Goal: Information Seeking & Learning: Learn about a topic

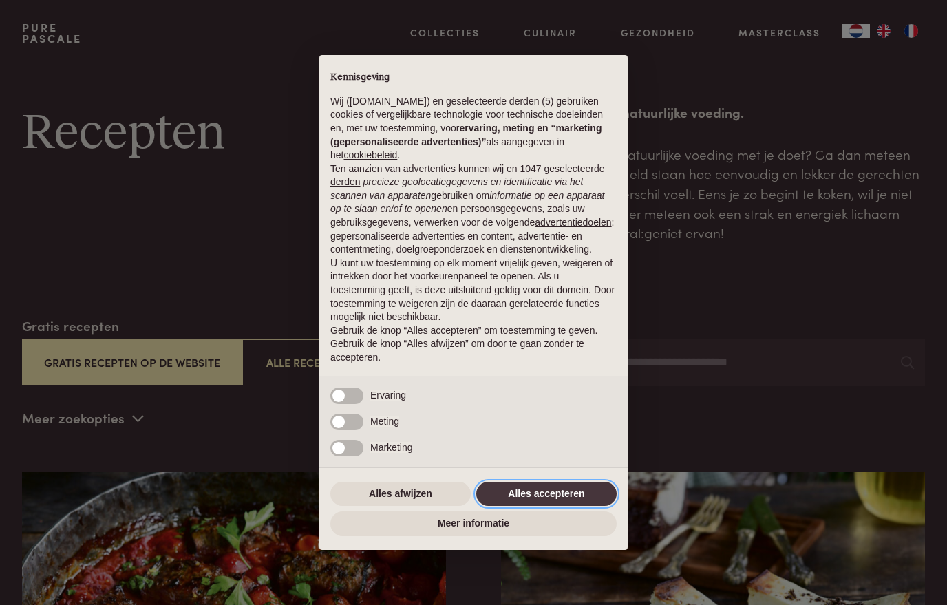
click at [579, 493] on button "Alles accepteren" at bounding box center [546, 494] width 140 height 25
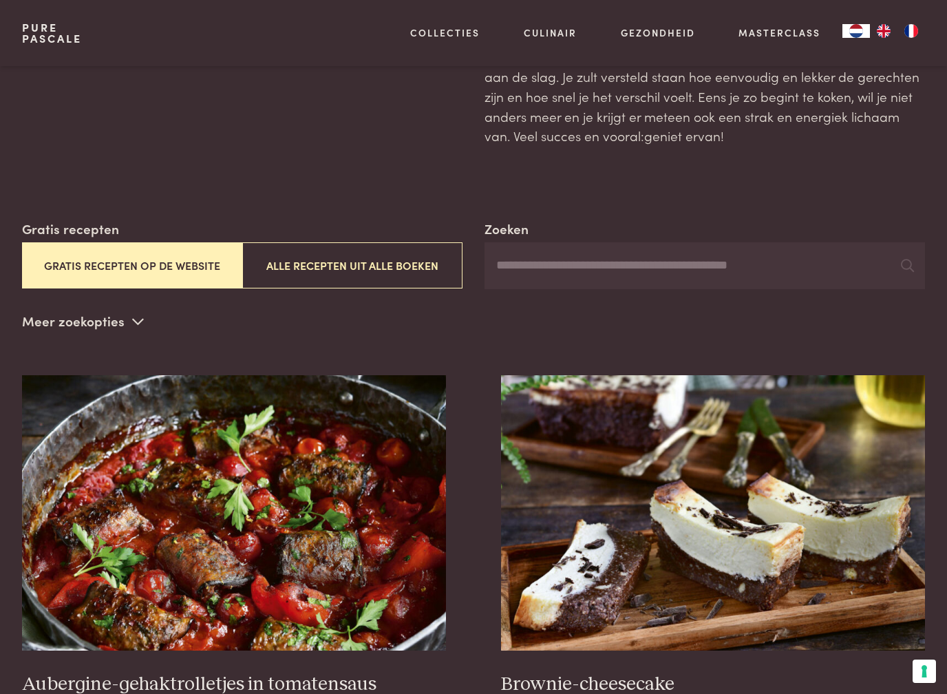
scroll to position [97, 0]
click at [85, 278] on button "Gratis recepten op de website" at bounding box center [132, 265] width 220 height 46
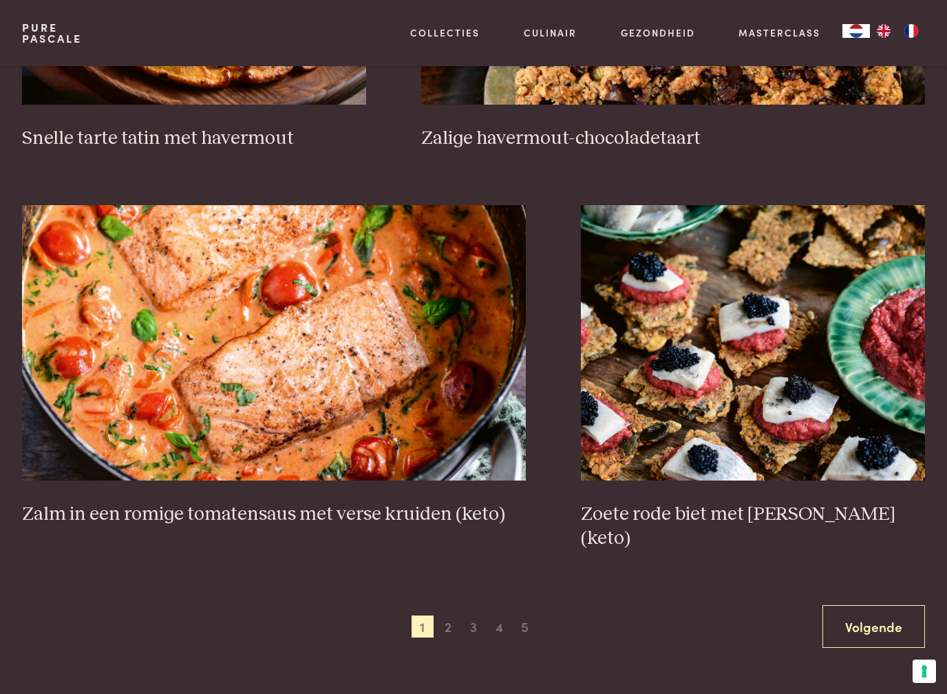
scroll to position [2172, 0]
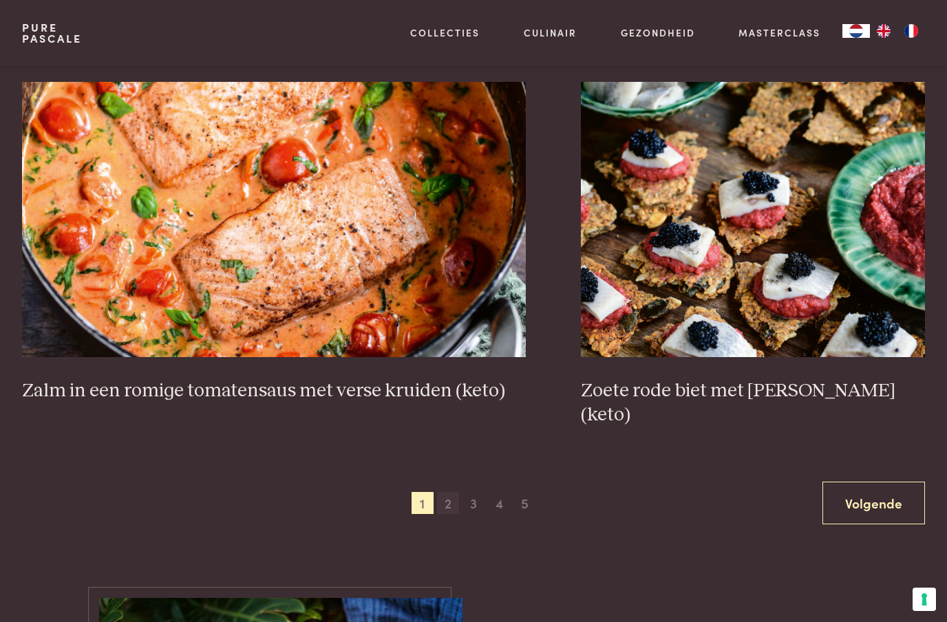
click at [441, 492] on span "2" at bounding box center [448, 503] width 22 height 22
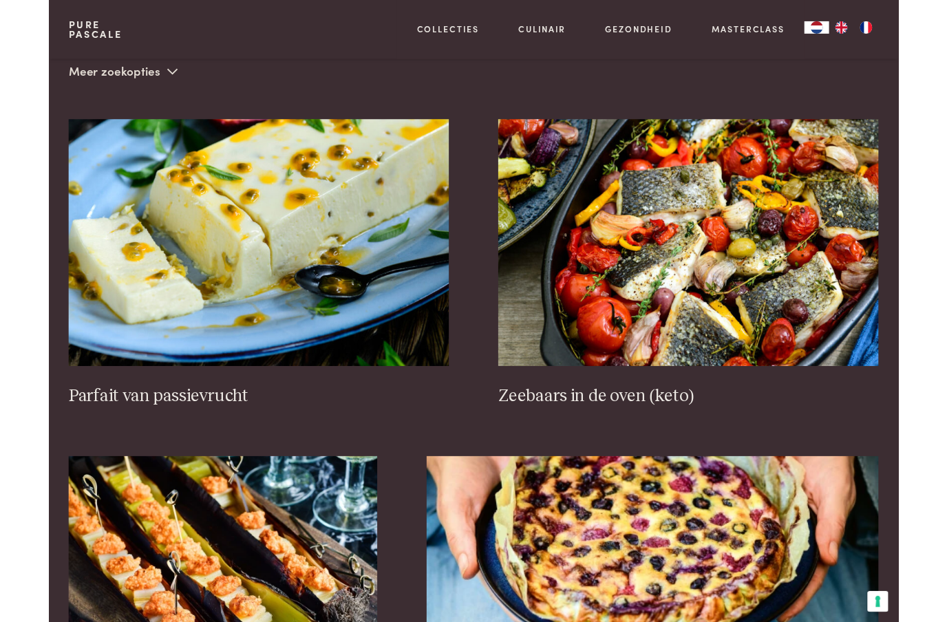
scroll to position [341, 0]
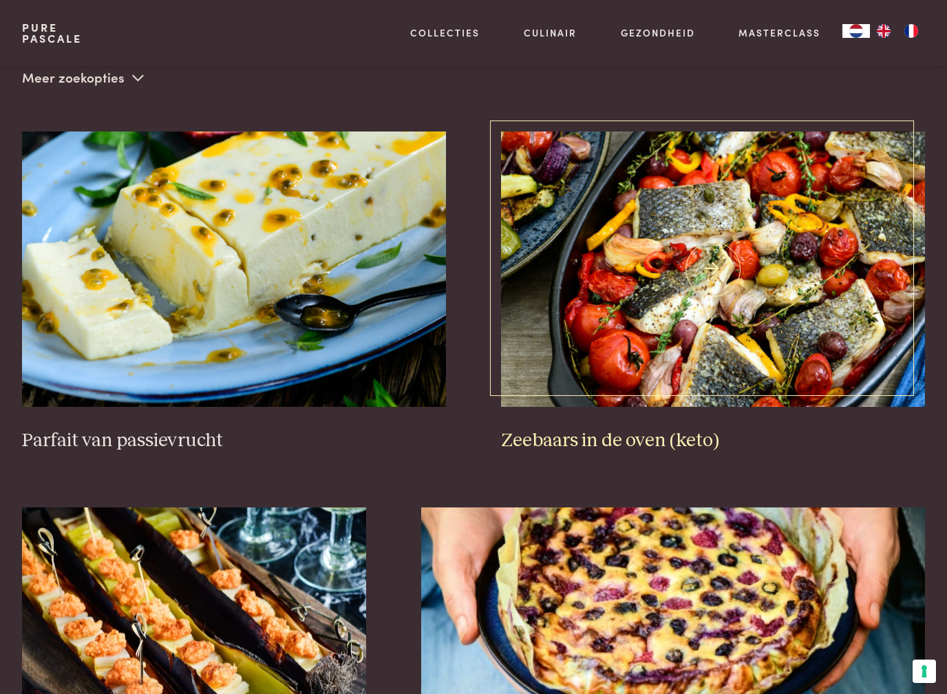
click at [800, 352] on img at bounding box center [713, 268] width 424 height 275
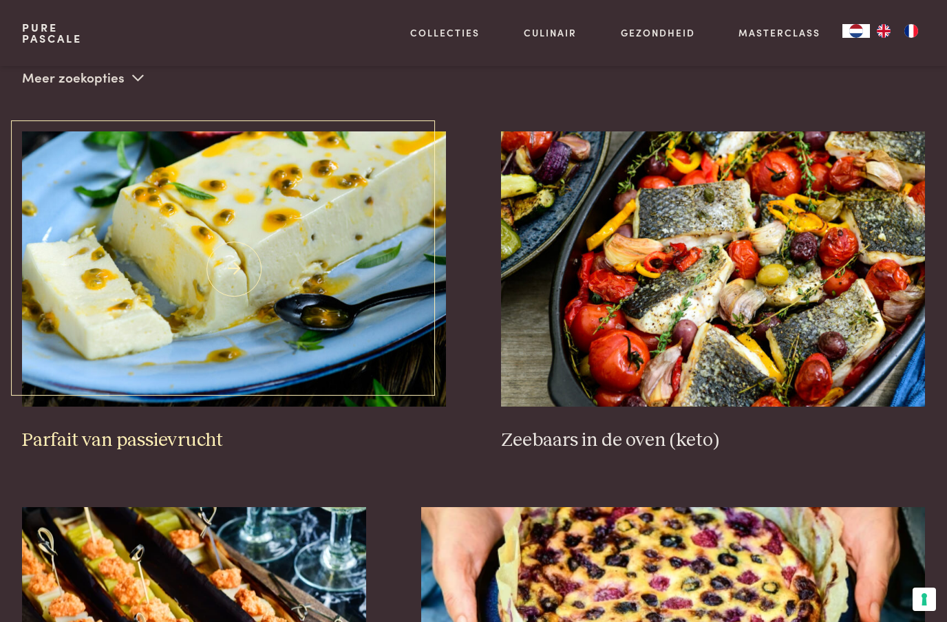
click at [71, 202] on img at bounding box center [234, 268] width 424 height 275
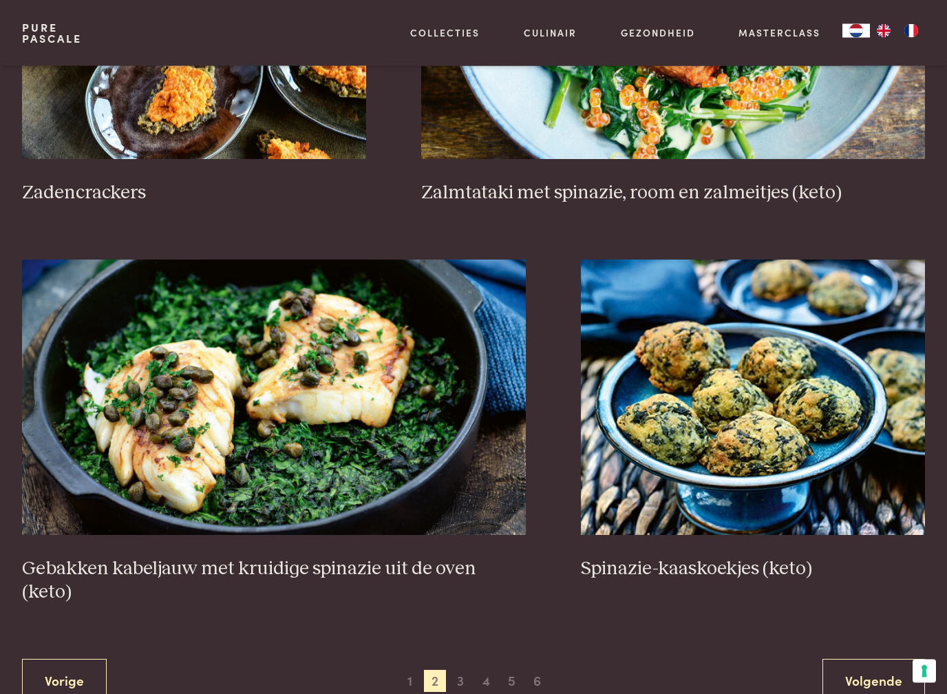
scroll to position [2139, 0]
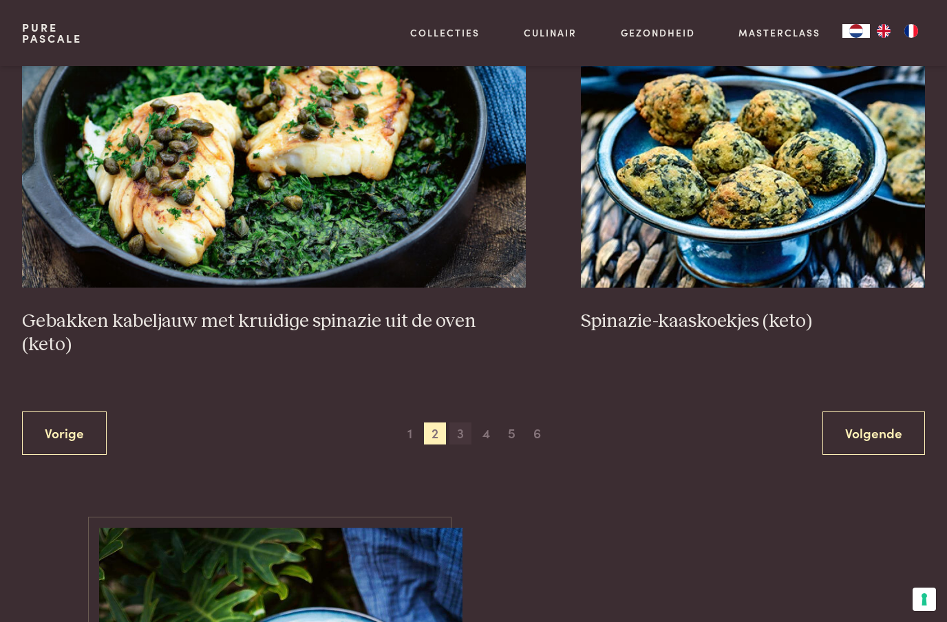
click at [467, 423] on span "3" at bounding box center [460, 434] width 22 height 22
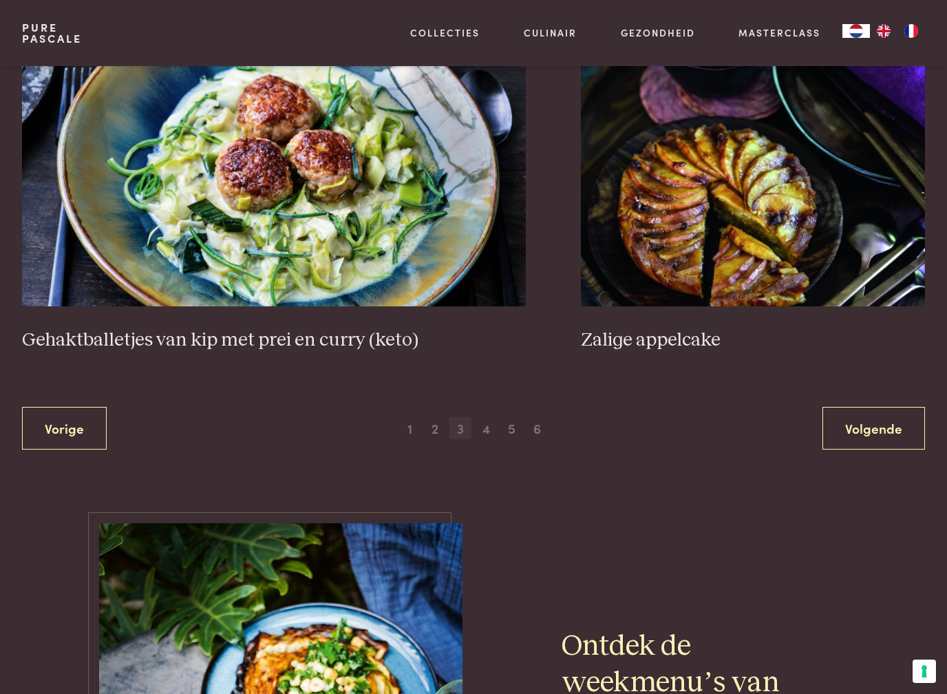
scroll to position [2436, 0]
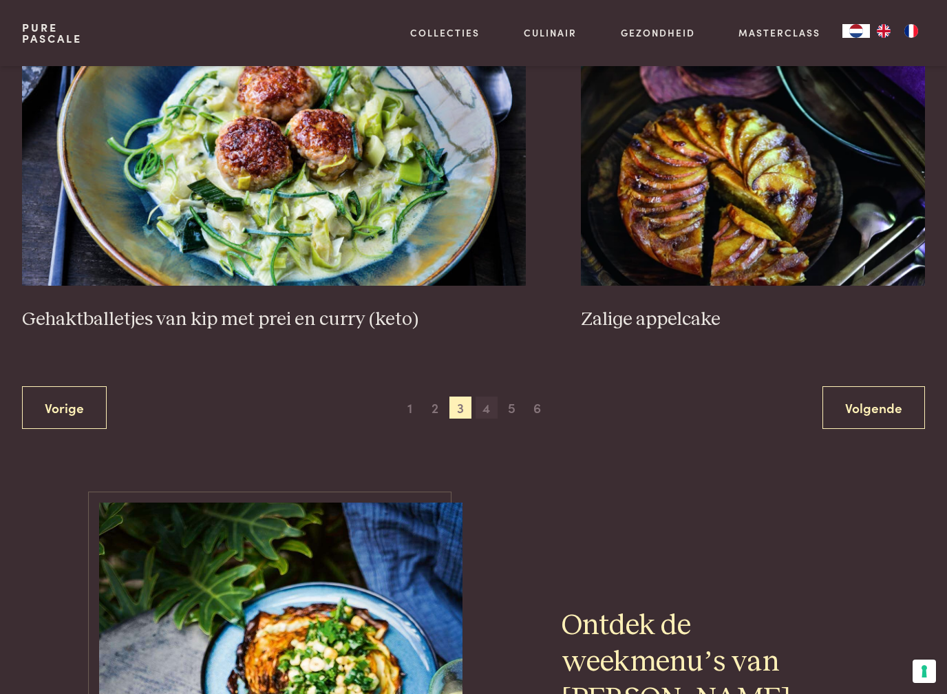
click at [491, 408] on span "4" at bounding box center [487, 407] width 22 height 22
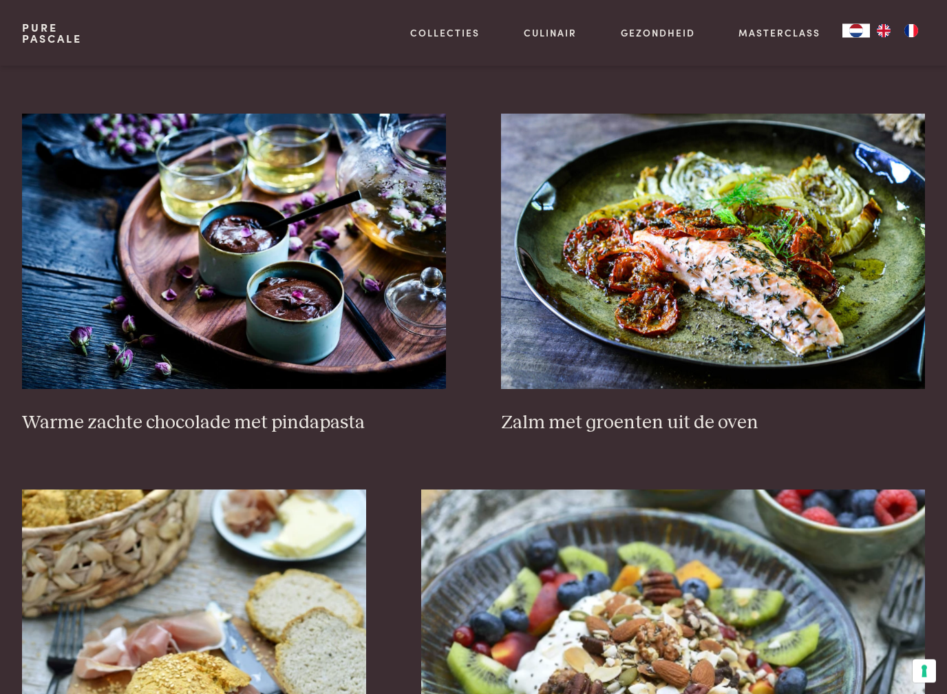
scroll to position [1511, 0]
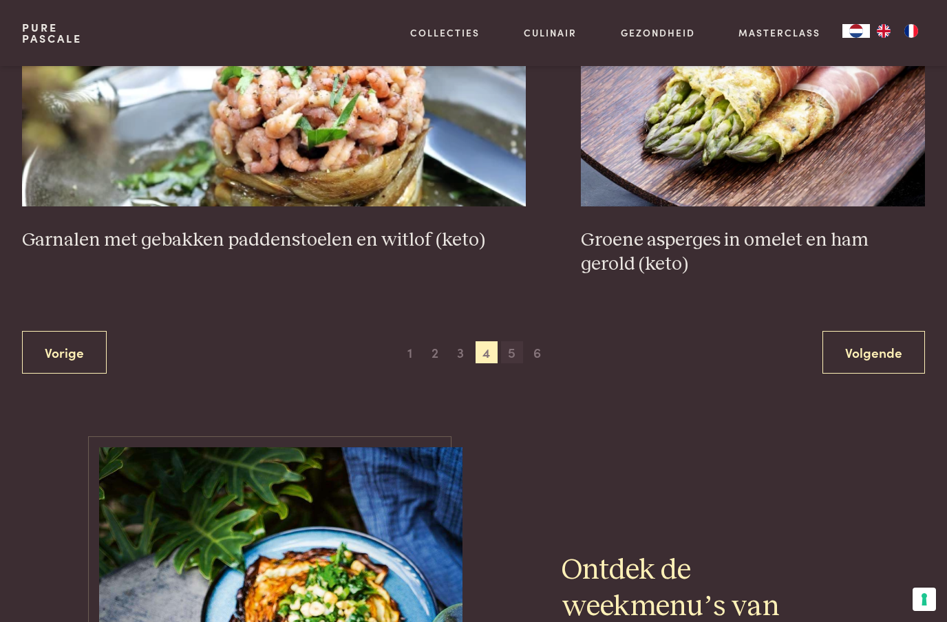
click at [517, 356] on span "5" at bounding box center [512, 352] width 22 height 22
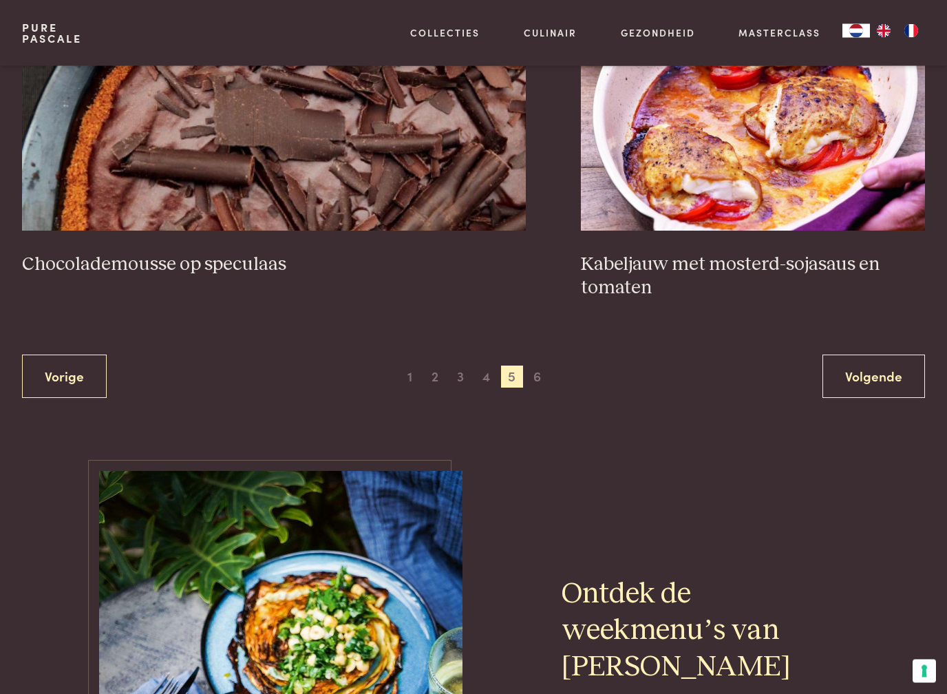
scroll to position [2444, 0]
click at [558, 371] on div "Vorige 1 2 3 4 5 6 Volgende" at bounding box center [473, 375] width 903 height 43
click at [537, 380] on span "6" at bounding box center [537, 376] width 22 height 22
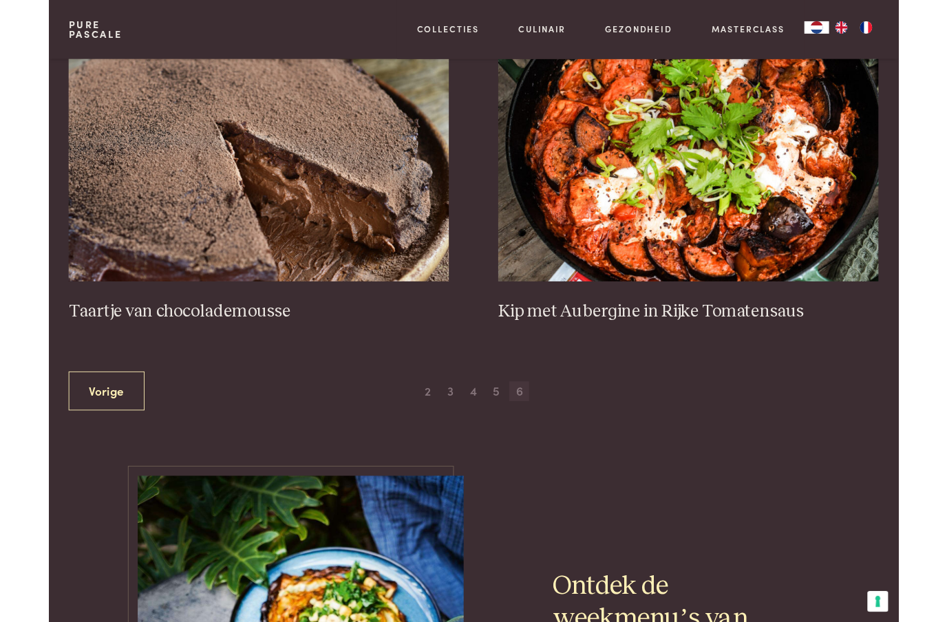
scroll to position [434, 0]
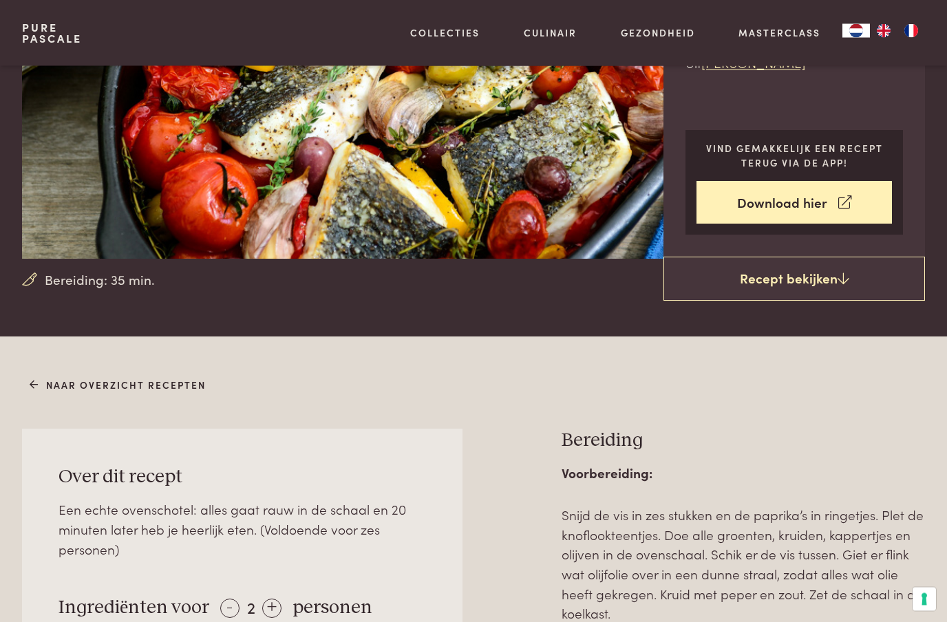
scroll to position [164, 0]
